Goal: Communication & Community: Answer question/provide support

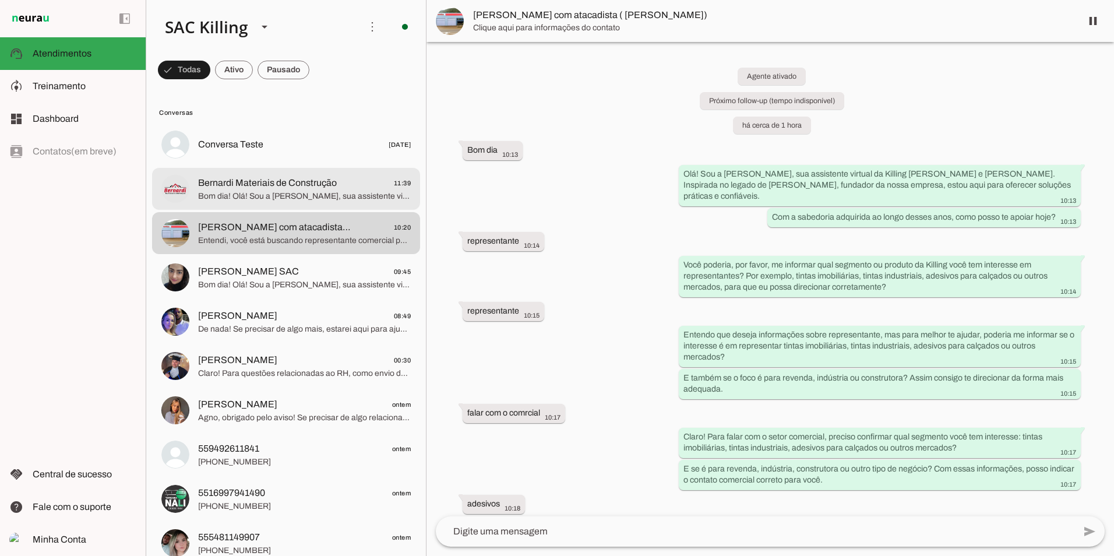
click at [299, 200] on span "Bom dia! Olá! Sou a [PERSON_NAME], sua assistente virtual da Killing [PERSON_NA…" at bounding box center [304, 197] width 213 height 12
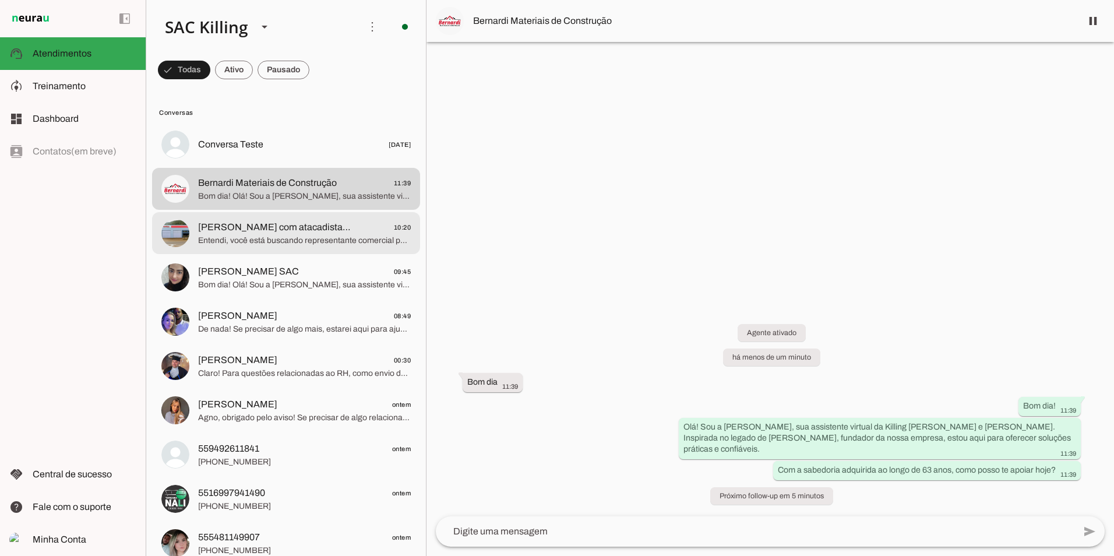
click at [255, 232] on span "[PERSON_NAME] com atacadista ( [PERSON_NAME])" at bounding box center [274, 227] width 153 height 14
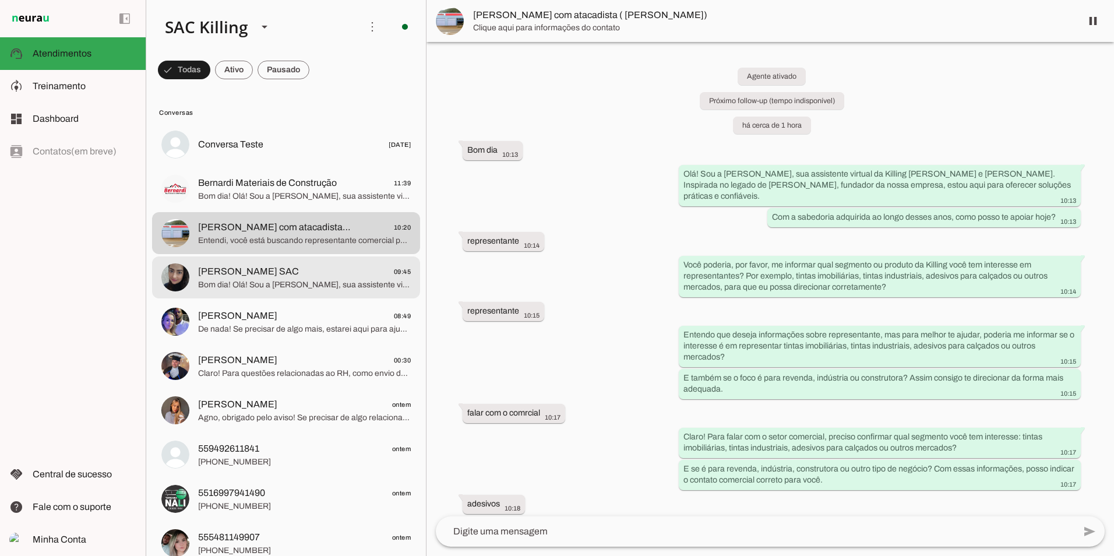
scroll to position [260, 0]
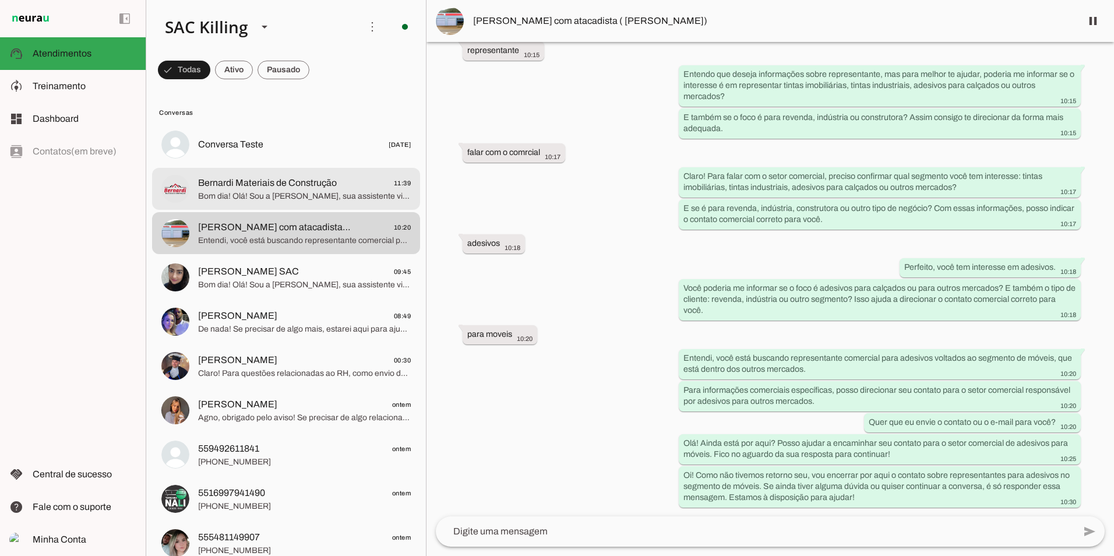
click at [248, 193] on span "Bom dia! Olá! Sou a [PERSON_NAME], sua assistente virtual da Killing [PERSON_NA…" at bounding box center [304, 197] width 213 height 12
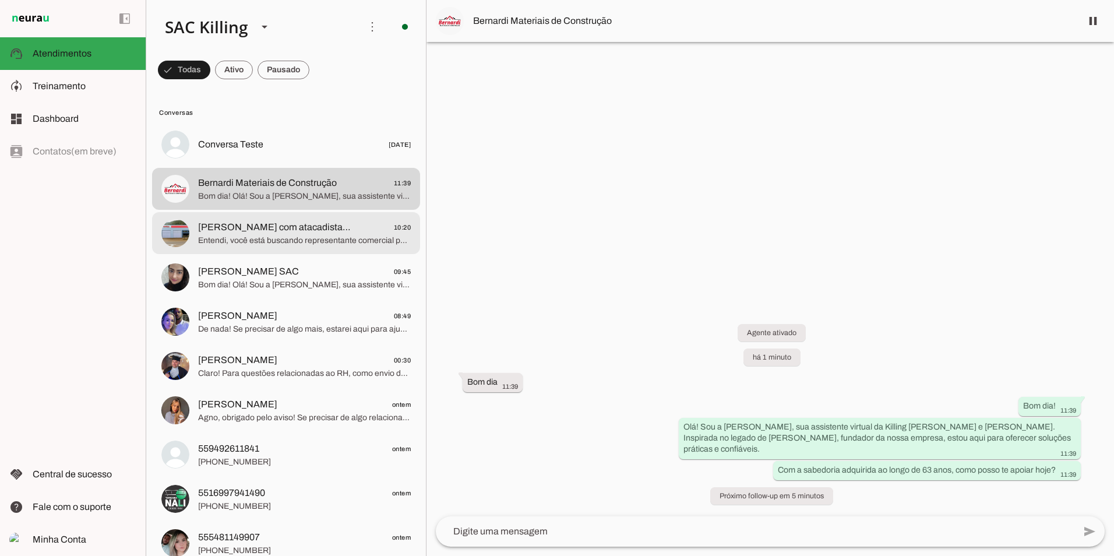
click at [290, 234] on span "[PERSON_NAME] com atacadista ( [PERSON_NAME])" at bounding box center [274, 227] width 153 height 14
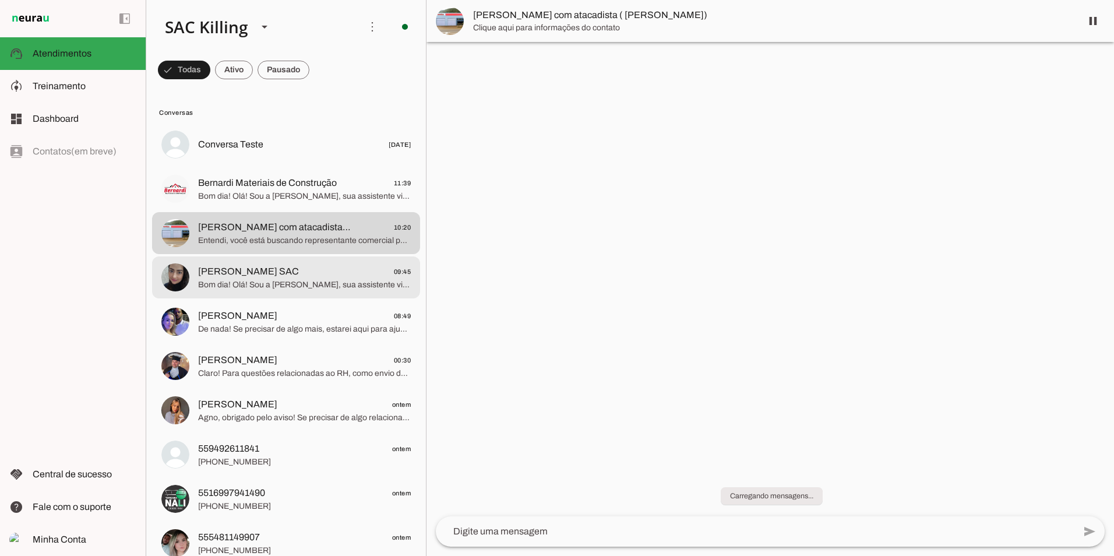
scroll to position [260, 0]
